Goal: Task Accomplishment & Management: Use online tool/utility

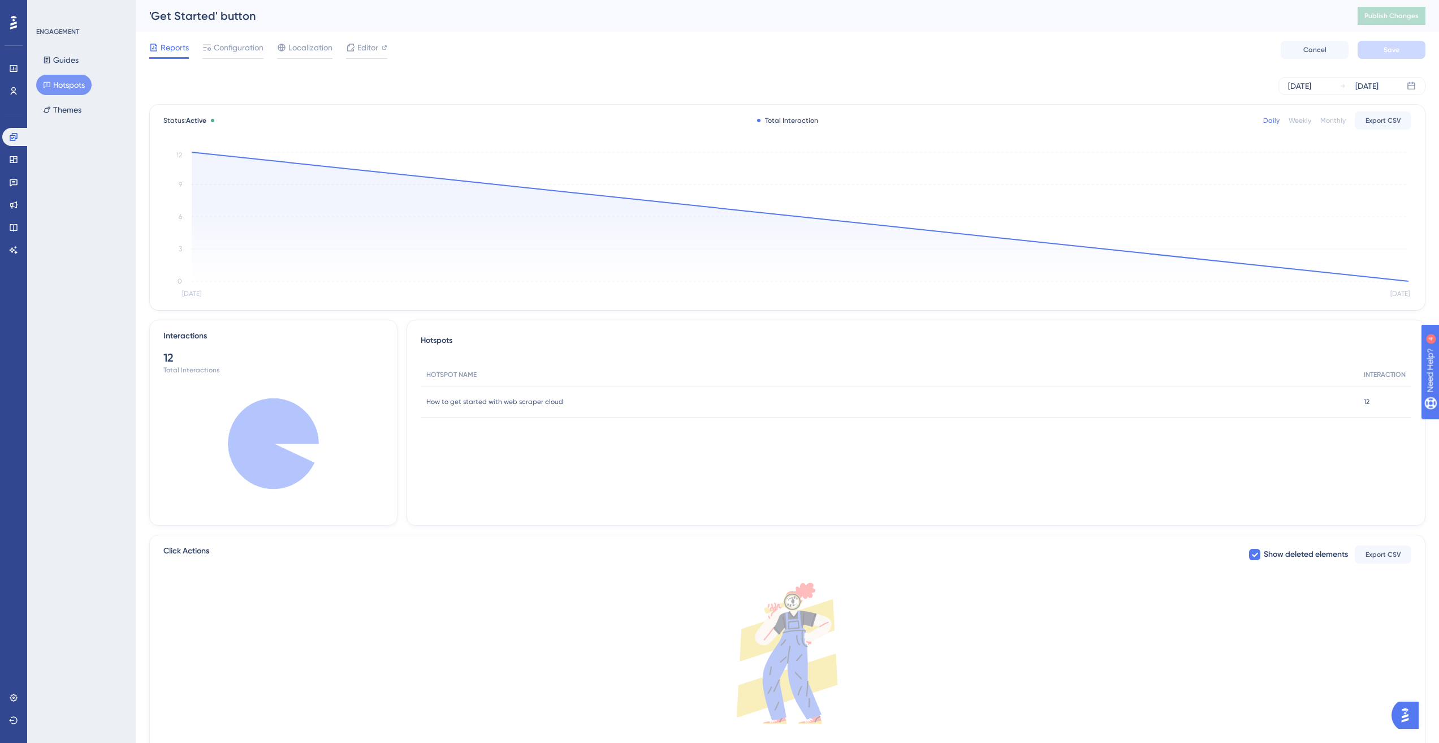
click at [76, 81] on button "Hotspots" at bounding box center [63, 85] width 55 height 20
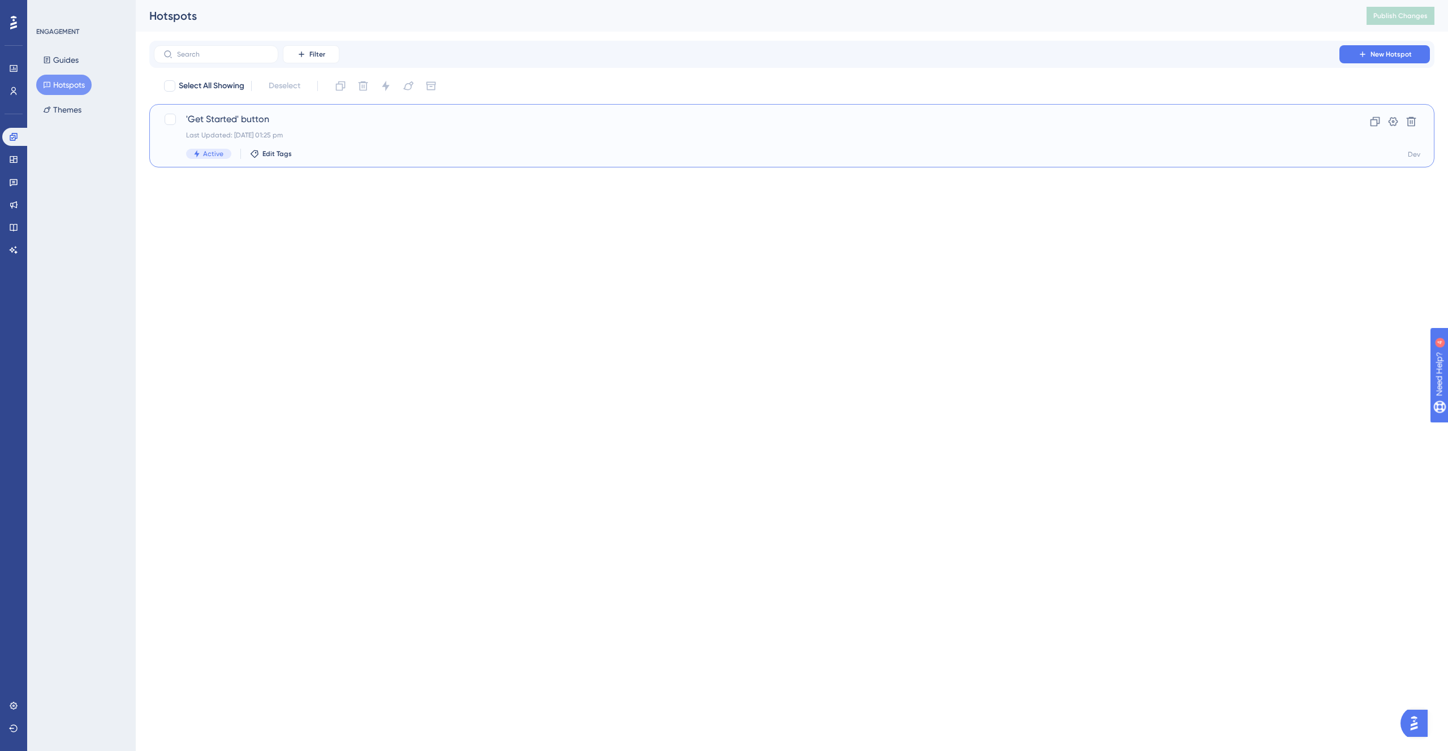
click at [400, 122] on span "'Get Started' button" at bounding box center [746, 120] width 1121 height 14
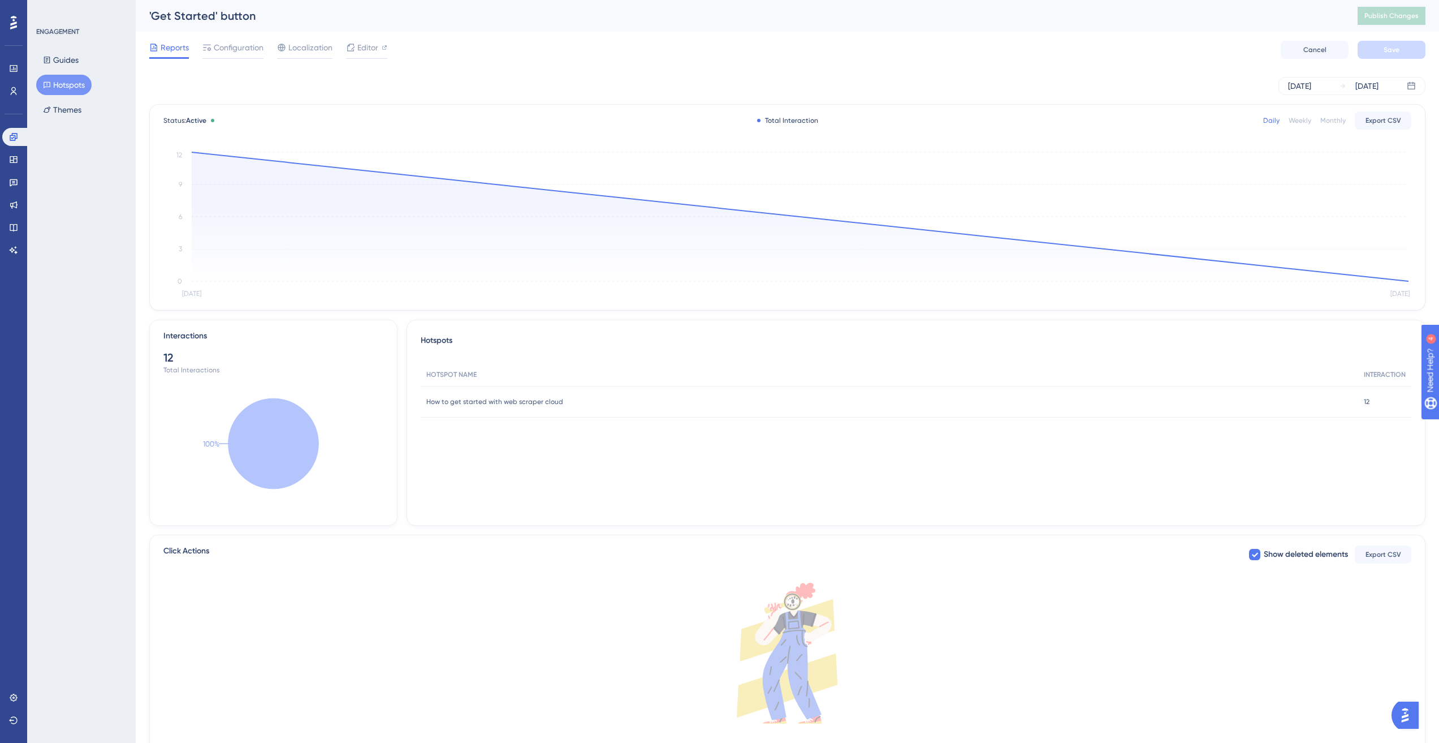
drag, startPoint x: 1369, startPoint y: 402, endPoint x: 1276, endPoint y: 439, distance: 100.0
click at [0, 0] on div "How to get started with web scraper cloud How to get started with web scraper c…" at bounding box center [0, 0] width 0 height 0
click at [879, 500] on div "Hotspots HOTSPOT NAME INTERACTION How to get started with web scraper cloud How…" at bounding box center [916, 423] width 1019 height 206
click at [207, 45] on icon at bounding box center [206, 47] width 9 height 9
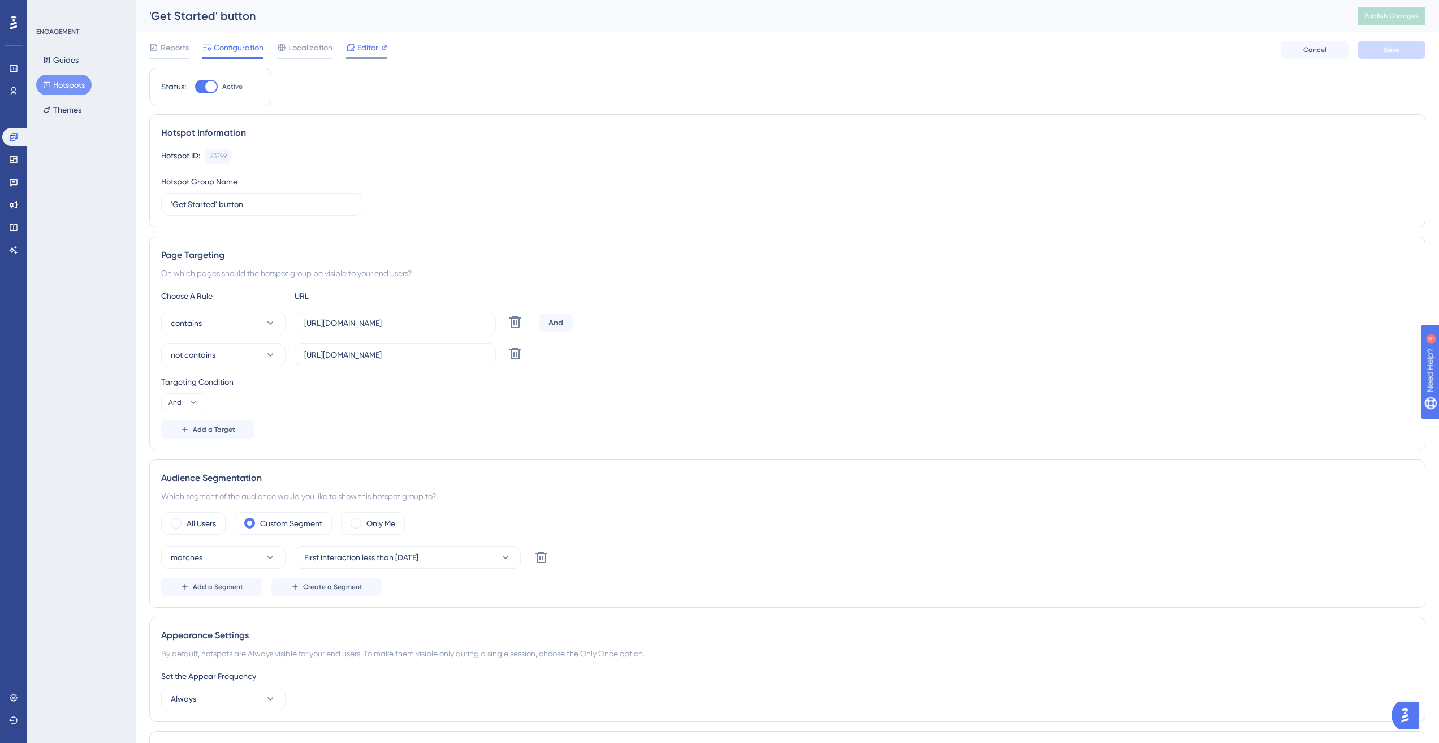
click at [364, 42] on span "Editor" at bounding box center [367, 48] width 21 height 14
click at [1390, 15] on span "Publish Changes" at bounding box center [1392, 15] width 54 height 9
click at [475, 29] on div "'Get Started' button Publish Changes" at bounding box center [788, 16] width 1304 height 32
